Goal: Information Seeking & Learning: Learn about a topic

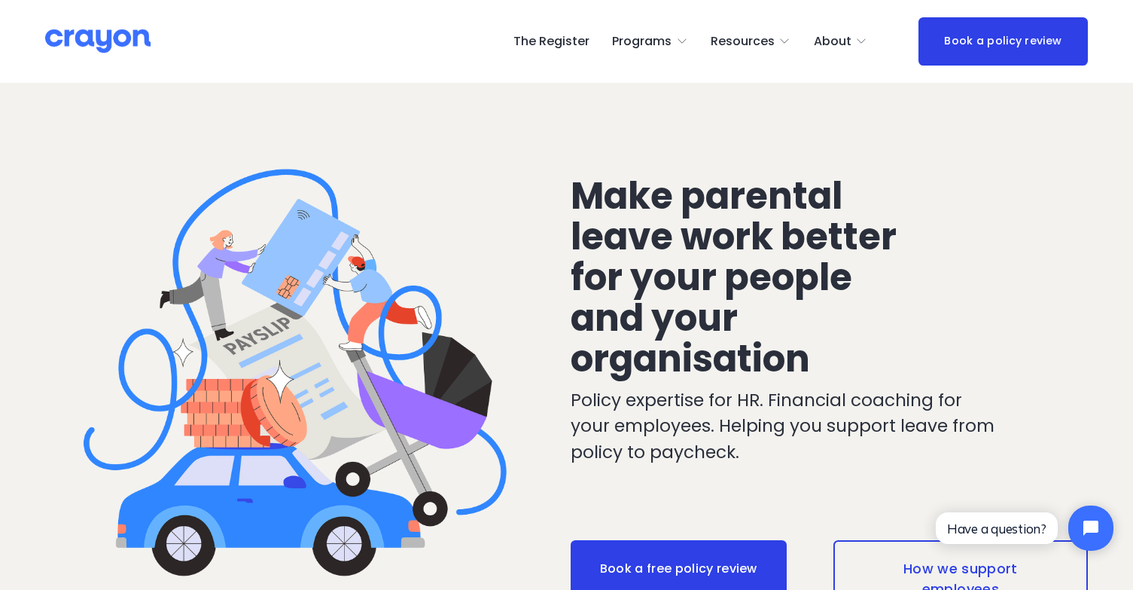
click at [0, 0] on span "Employer hub" at bounding box center [0, 0] width 0 height 0
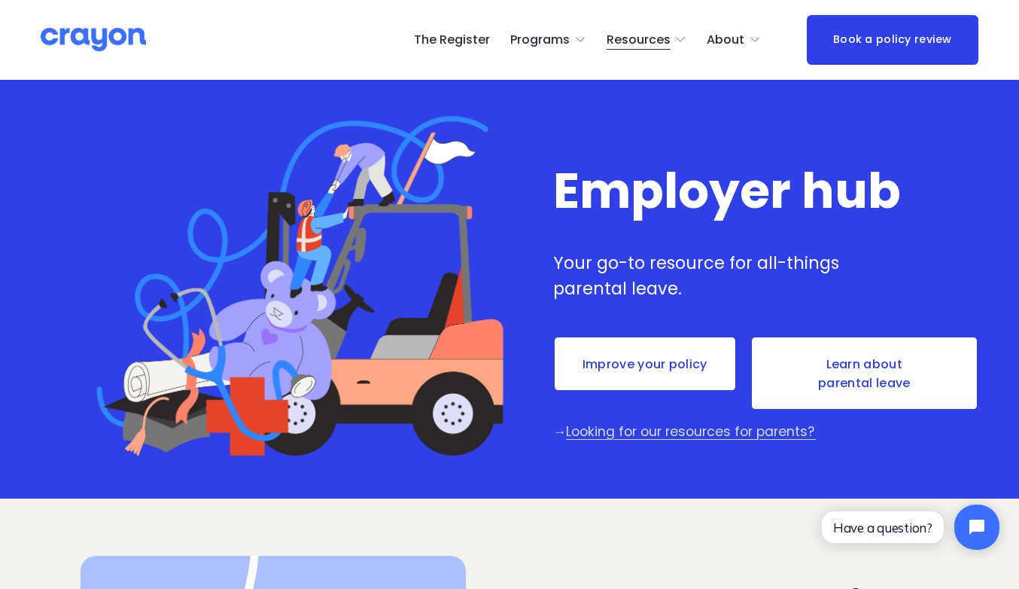
click at [581, 217] on h1 "Employer hub" at bounding box center [746, 191] width 386 height 51
click at [647, 42] on span "Resources" at bounding box center [639, 40] width 64 height 22
click at [0, 0] on span "Parent Hub" at bounding box center [0, 0] width 0 height 0
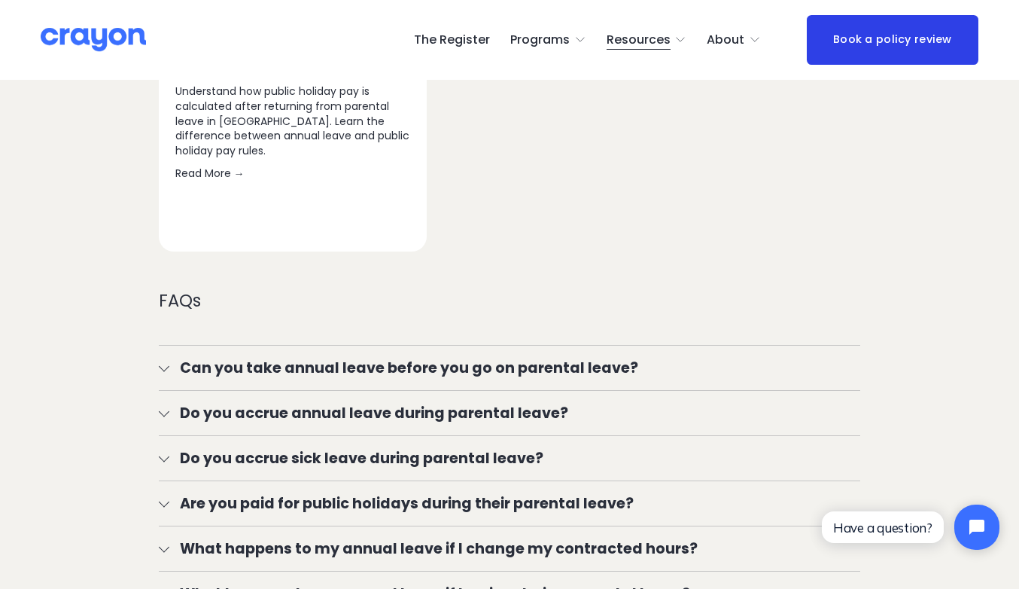
scroll to position [1656, 0]
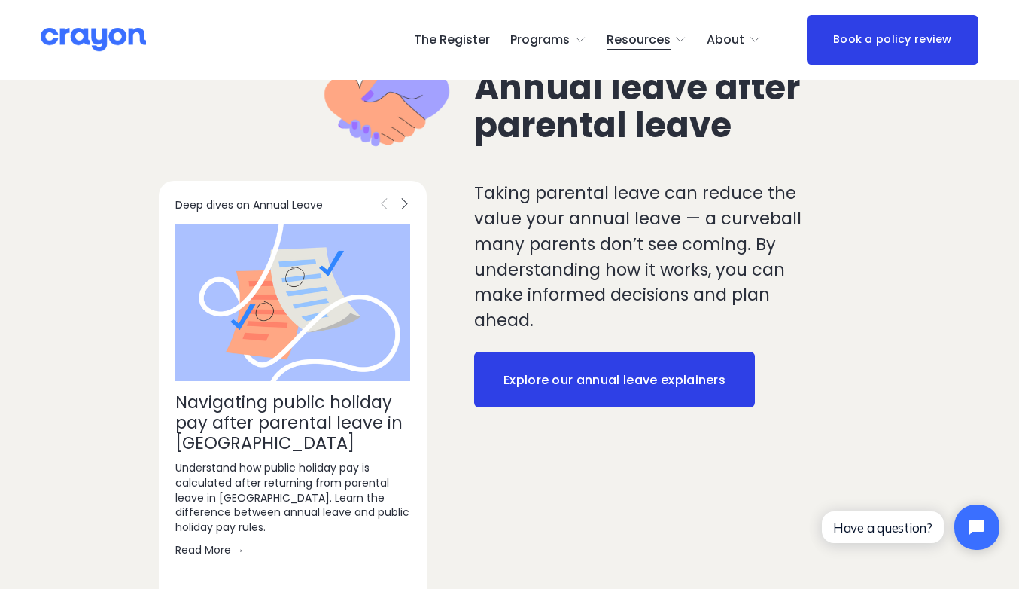
click at [585, 378] on link "Explore our annual leave explainers" at bounding box center [614, 380] width 281 height 56
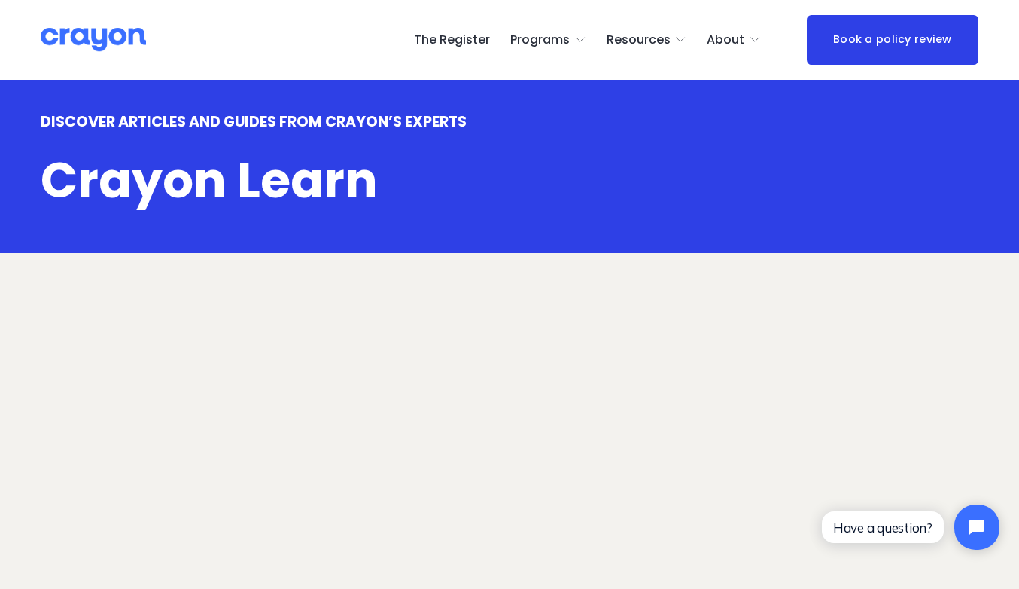
click at [471, 35] on link "The Register" at bounding box center [452, 40] width 76 height 24
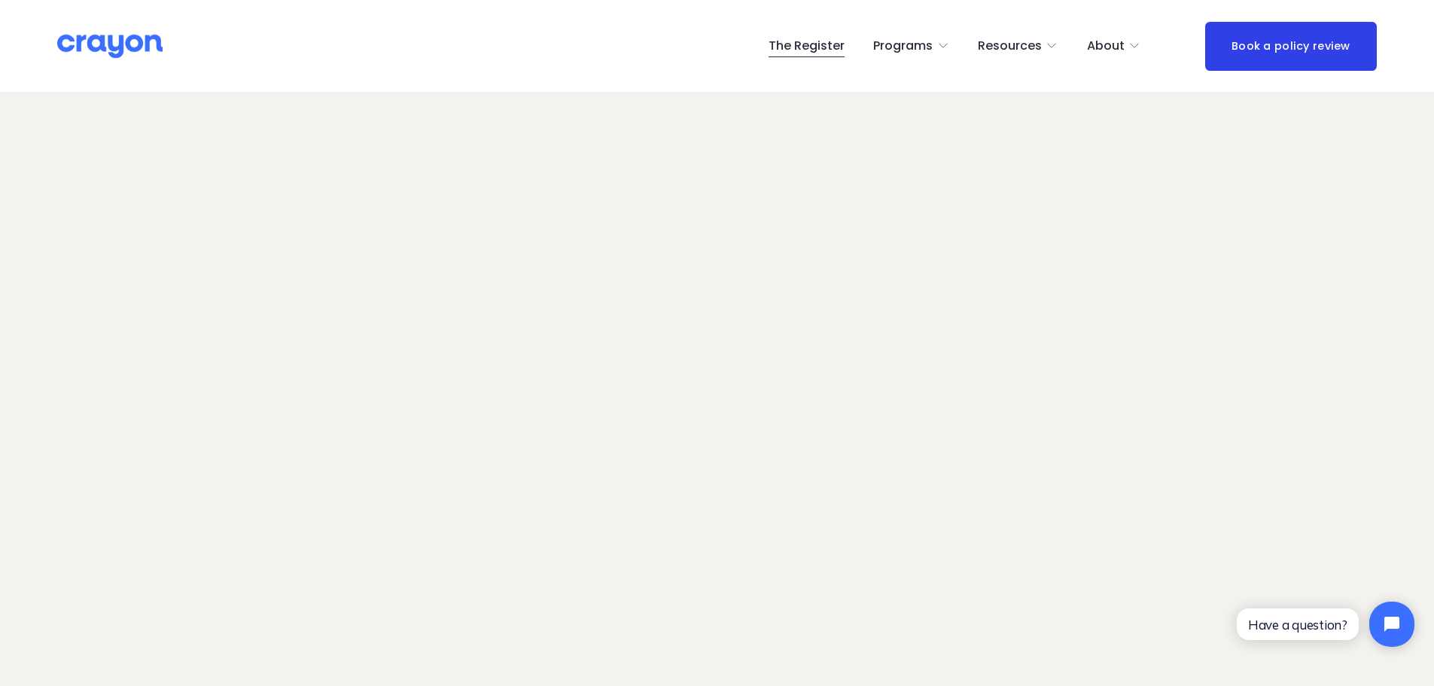
click at [0, 0] on span "Parent Hub" at bounding box center [0, 0] width 0 height 0
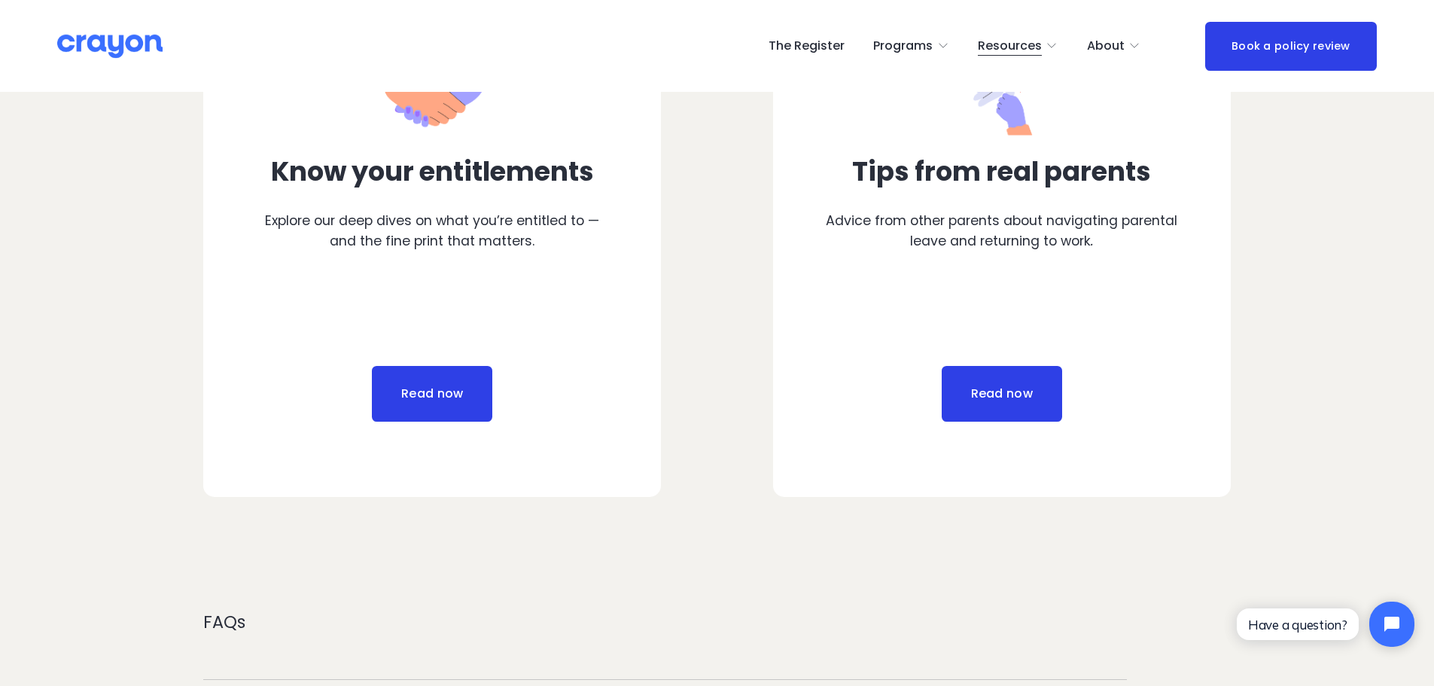
scroll to position [903, 0]
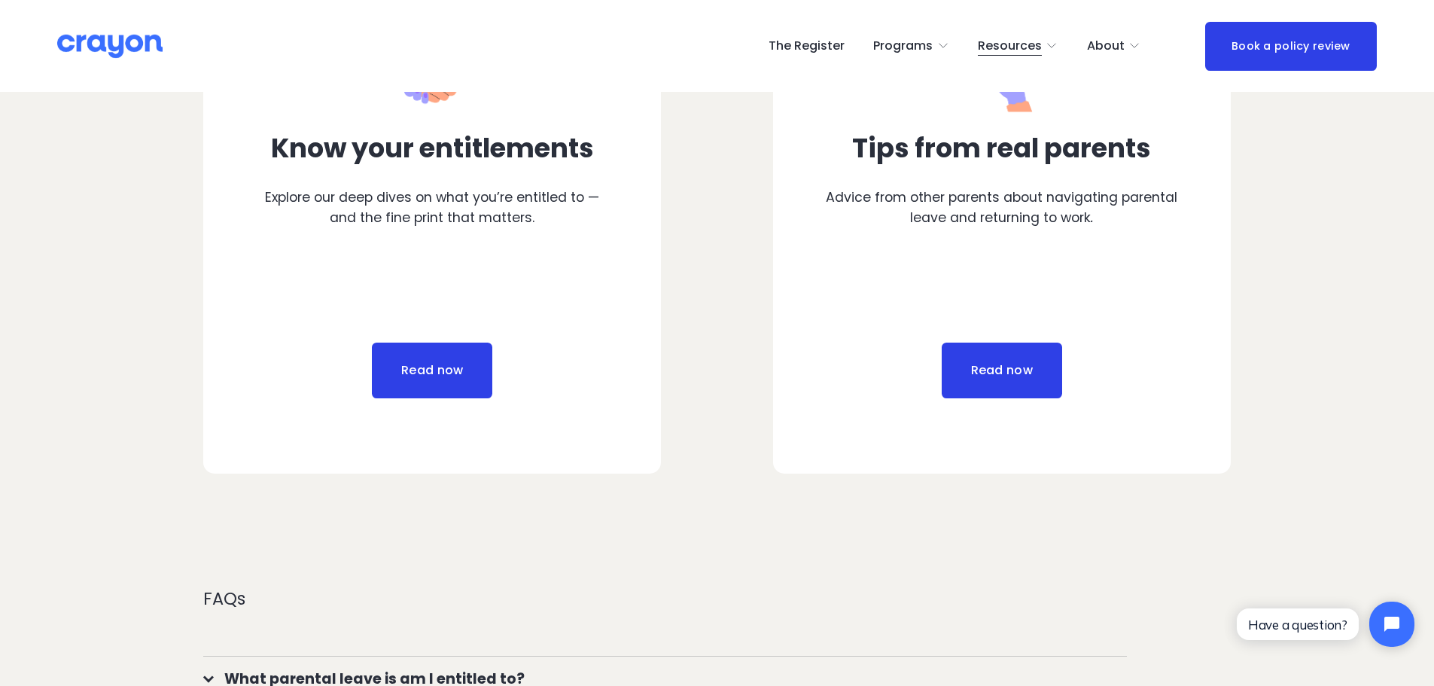
click at [403, 371] on link "Read now" at bounding box center [432, 371] width 120 height 56
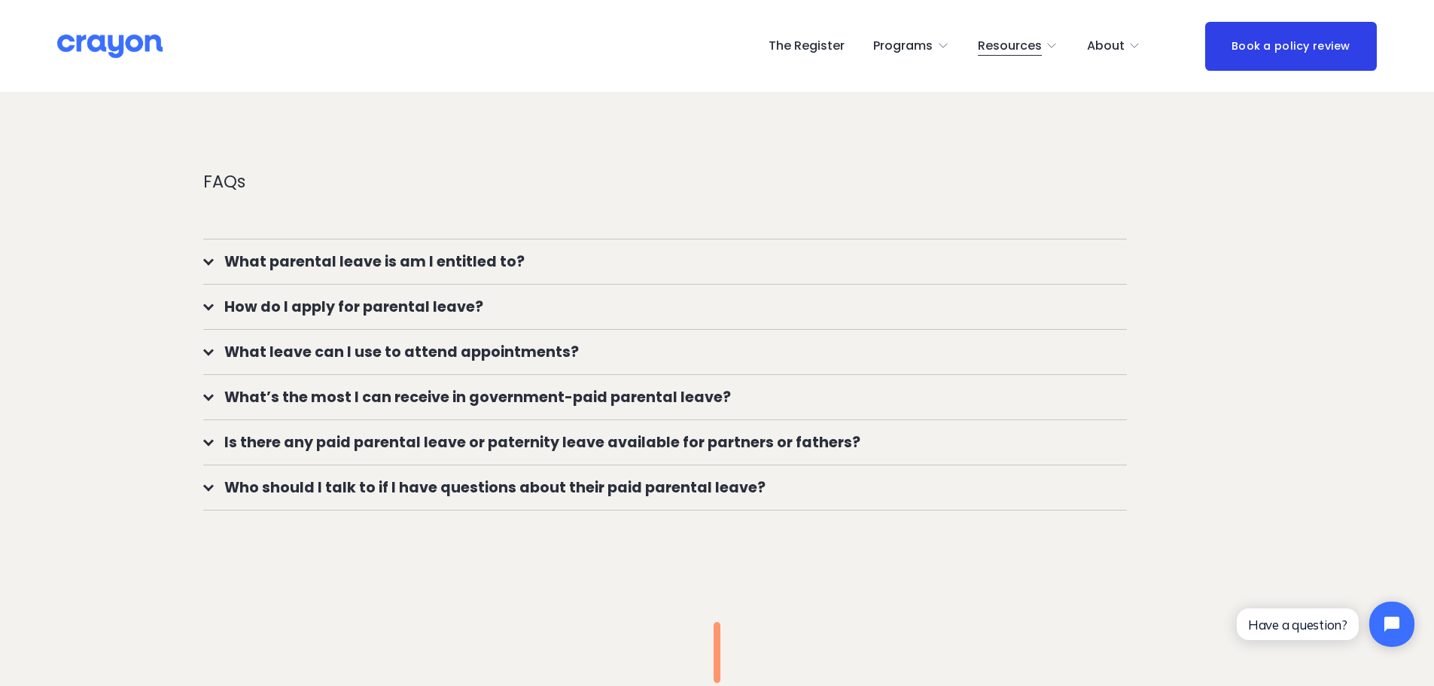
scroll to position [1355, 0]
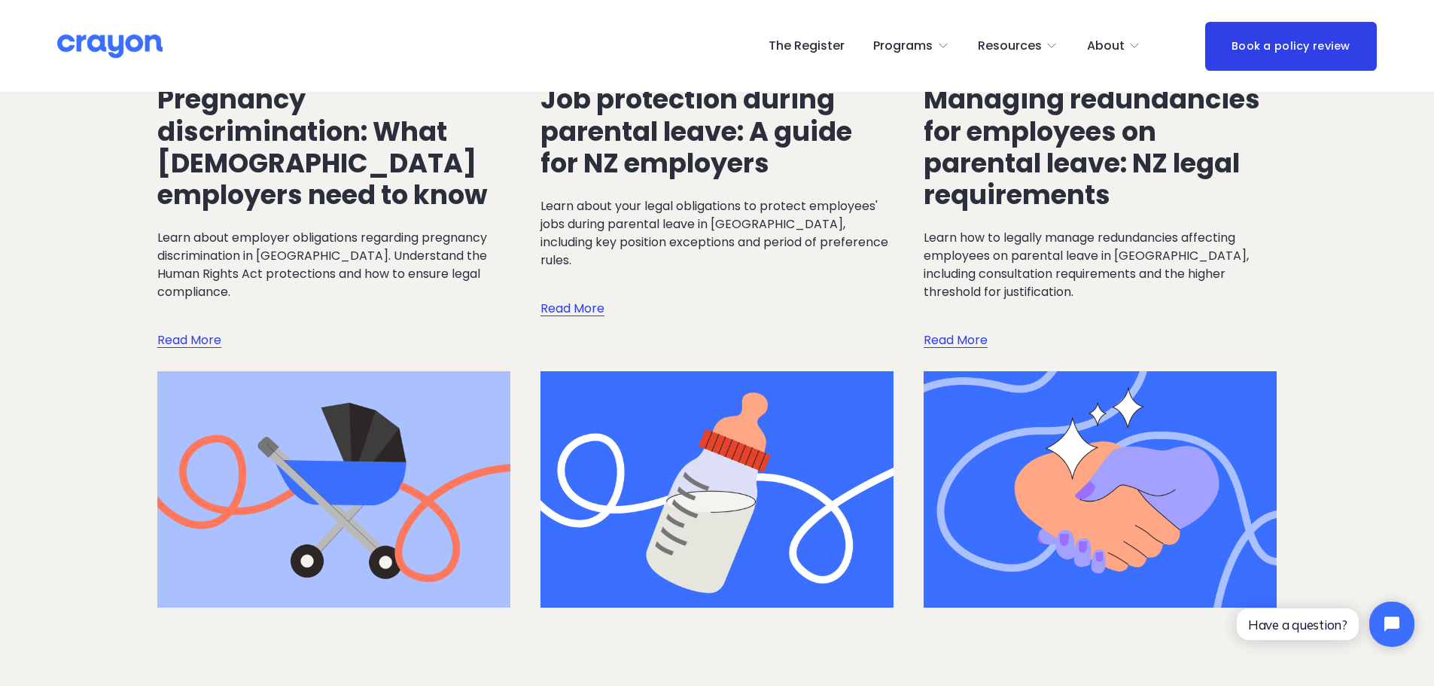
scroll to position [2786, 0]
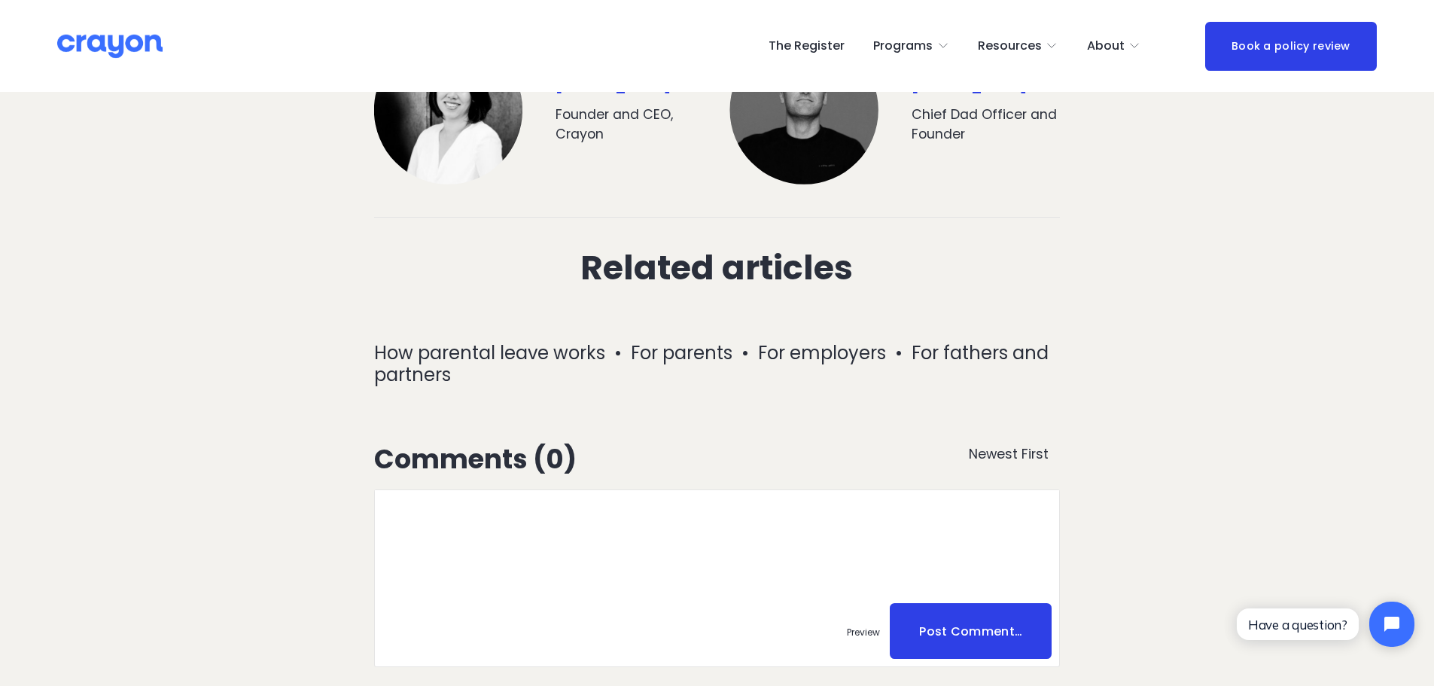
scroll to position [4616, 0]
